Goal: Task Accomplishment & Management: Manage account settings

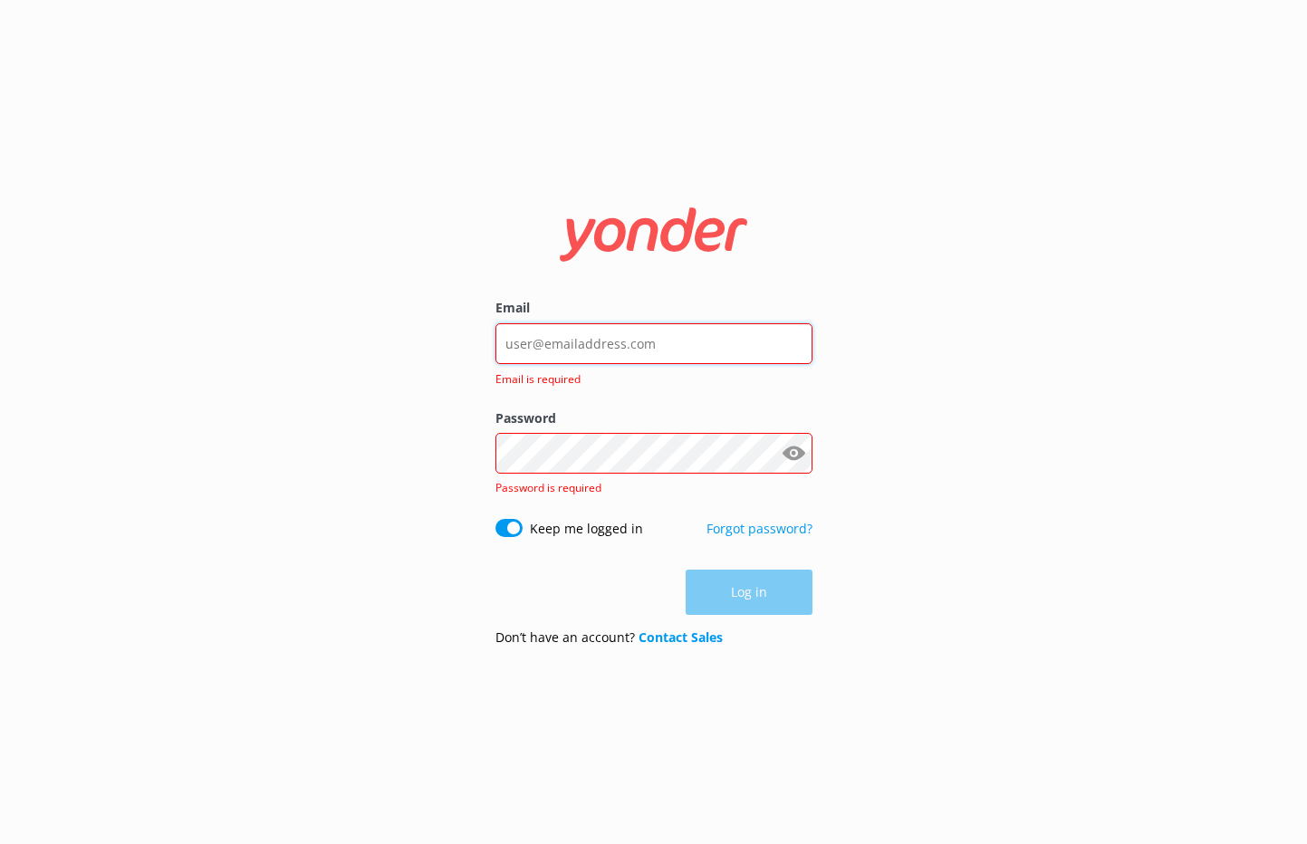
type input "[EMAIL_ADDRESS][DOMAIN_NAME]"
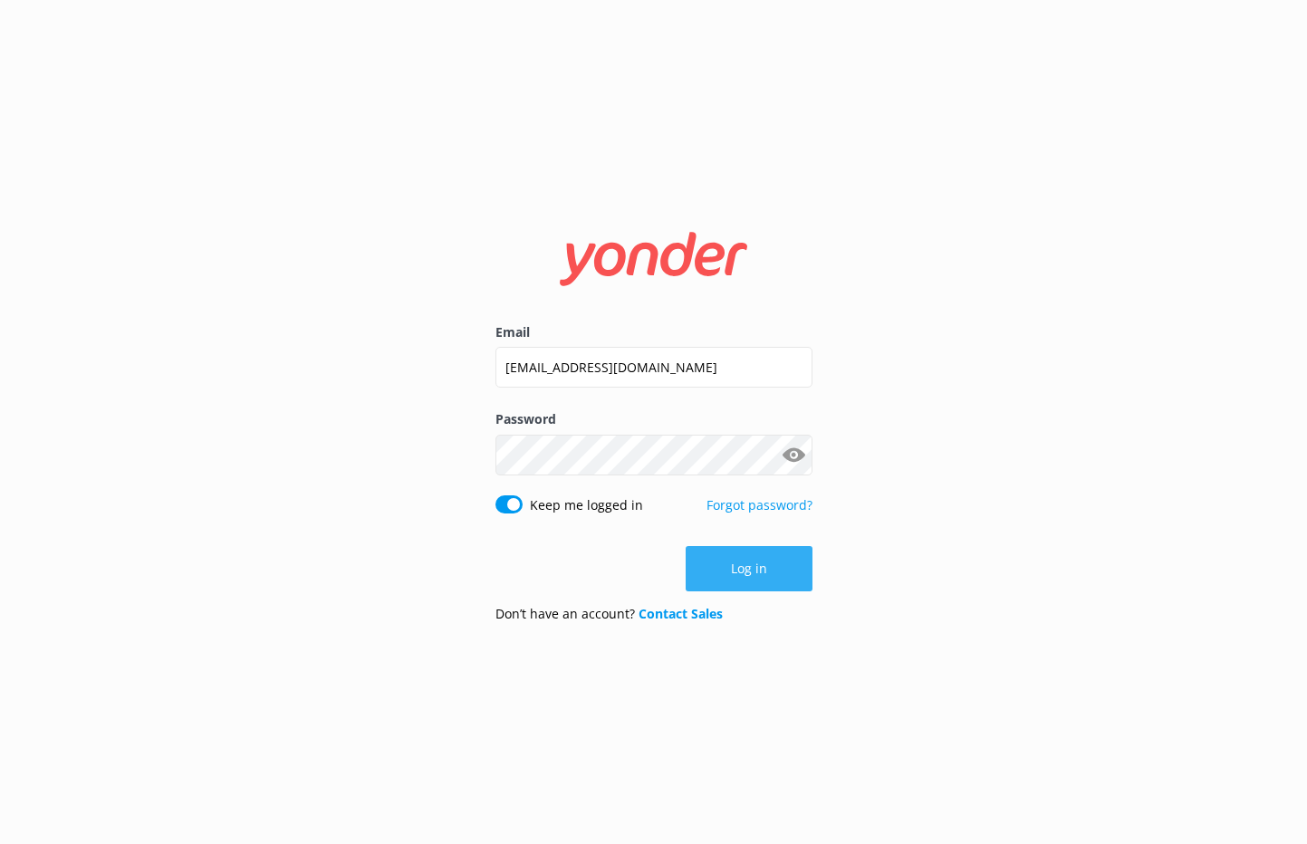
click at [709, 555] on button "Log in" at bounding box center [749, 568] width 127 height 45
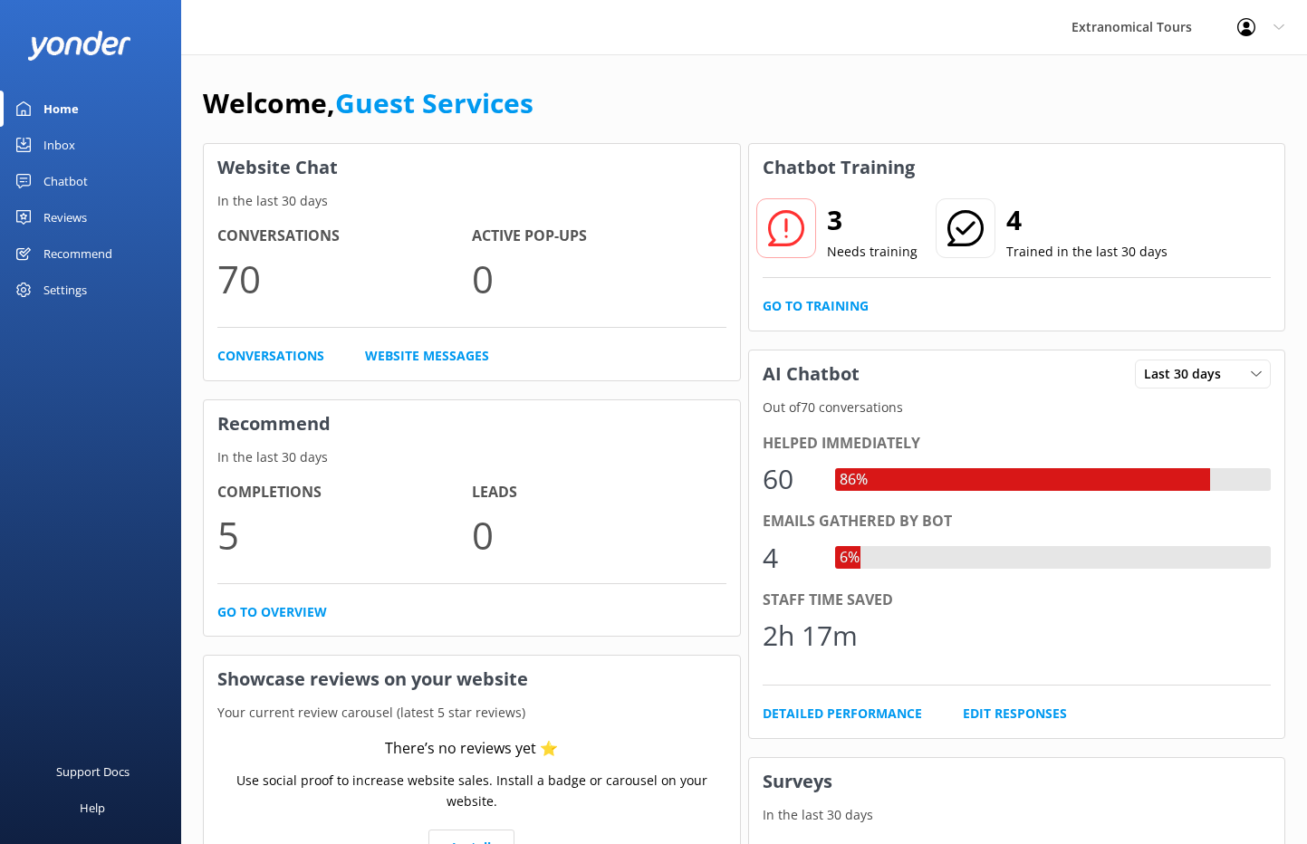
click at [69, 169] on div "Chatbot" at bounding box center [65, 181] width 44 height 36
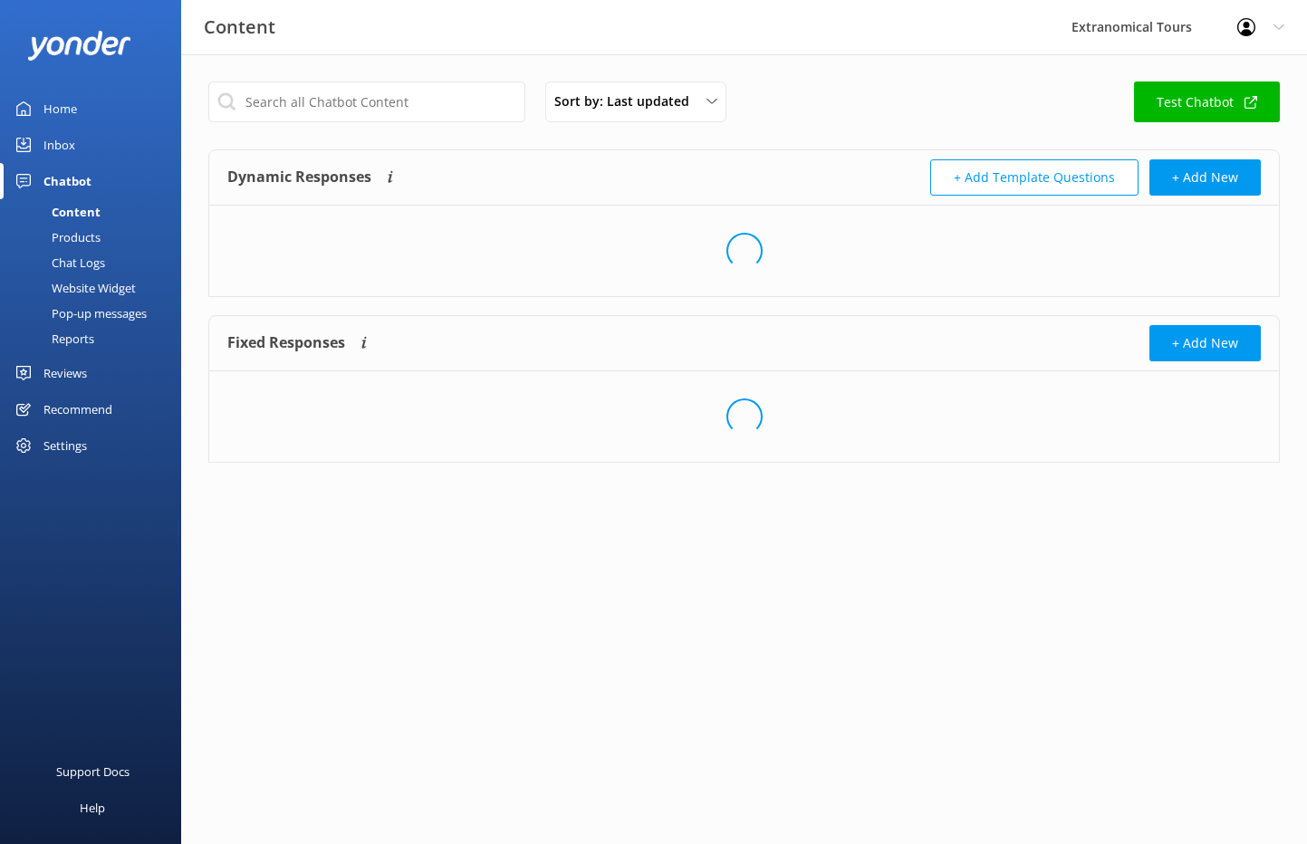
click at [72, 142] on div "Inbox" at bounding box center [59, 145] width 32 height 36
